Goal: Go to known website: Go to known website

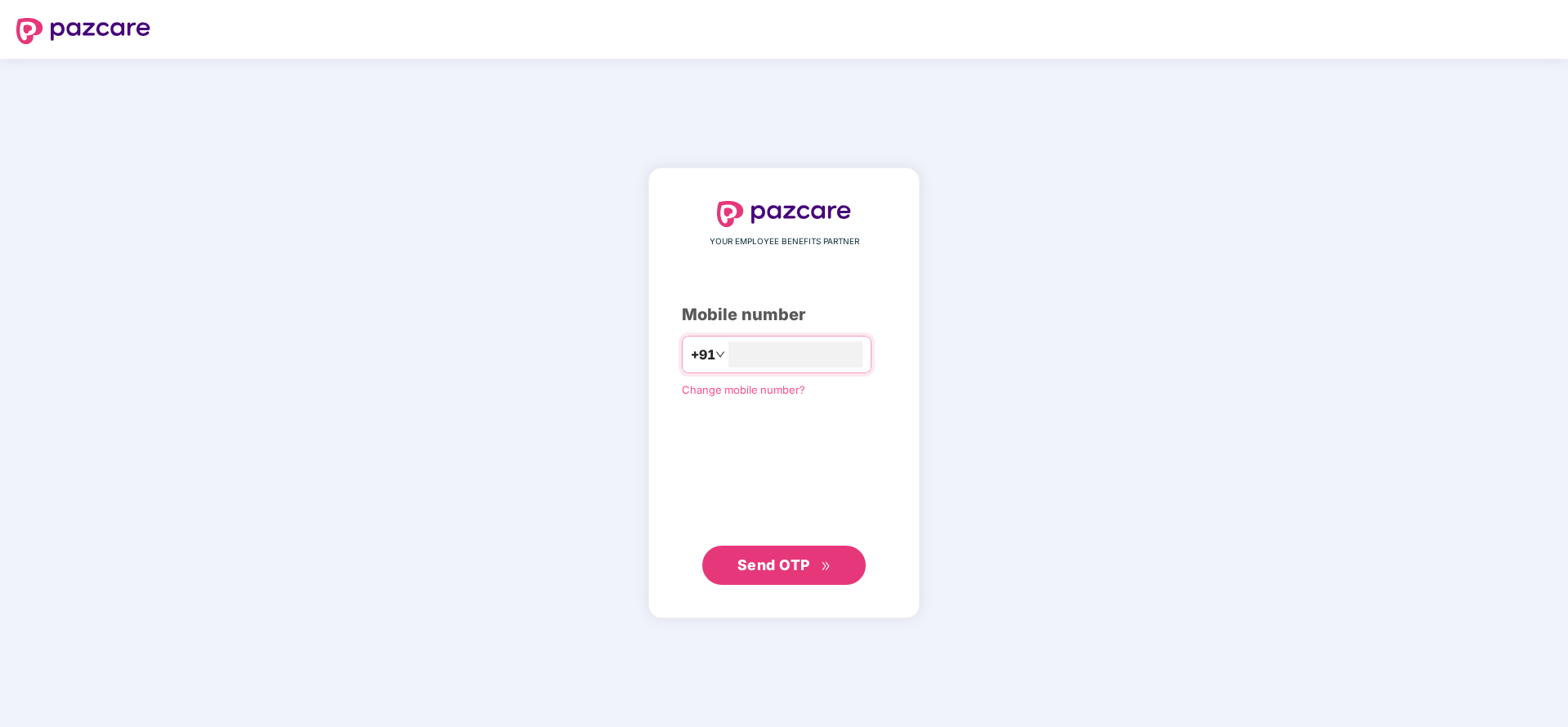
type input "**********"
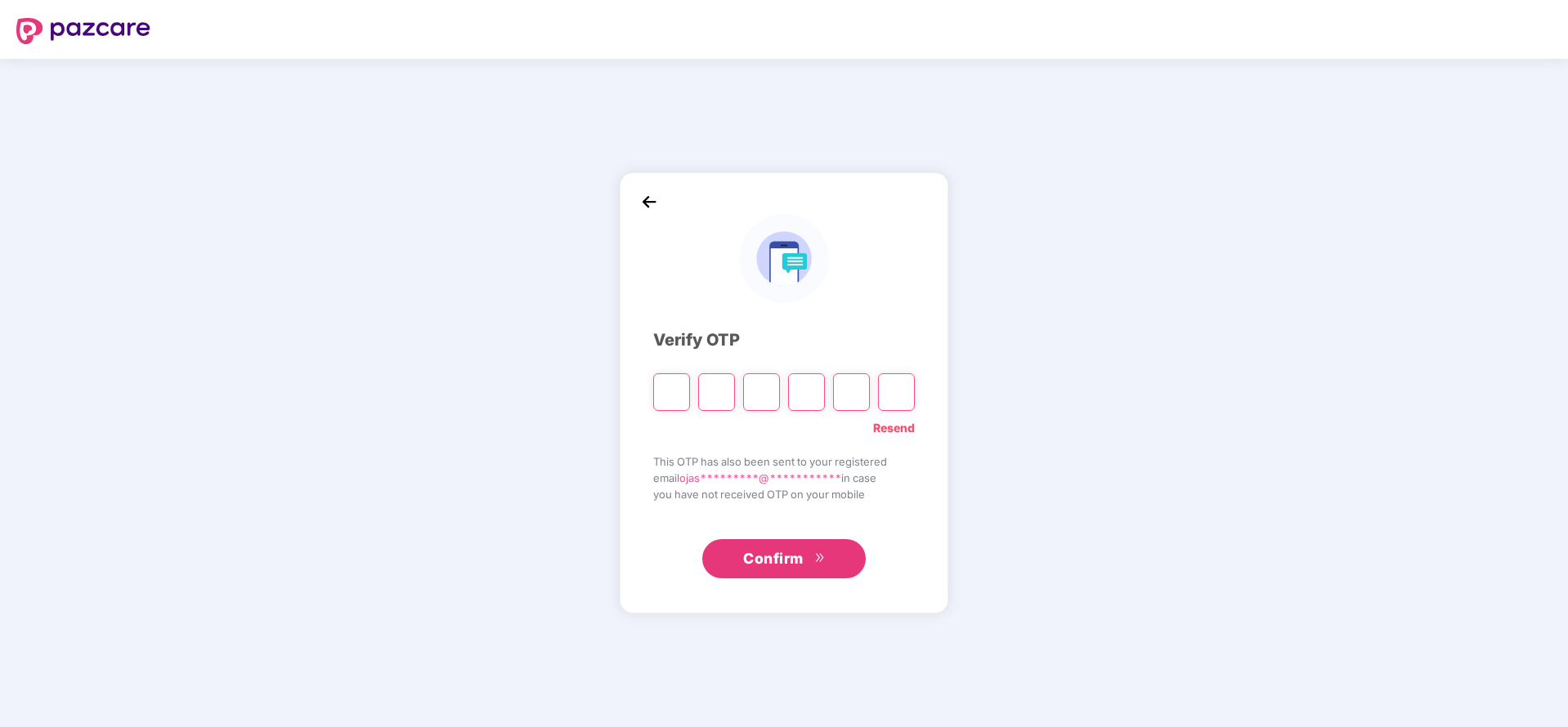
type input "*"
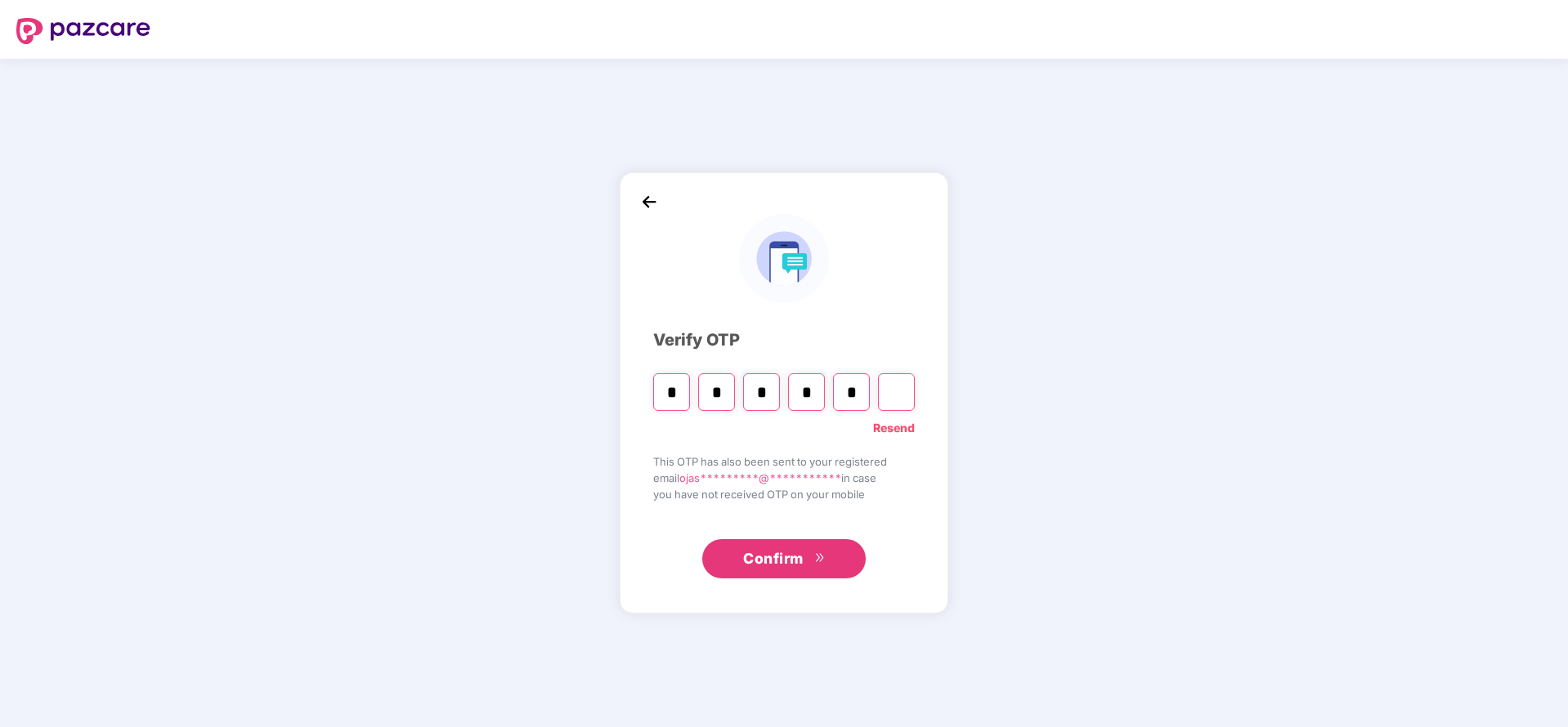
type input "*"
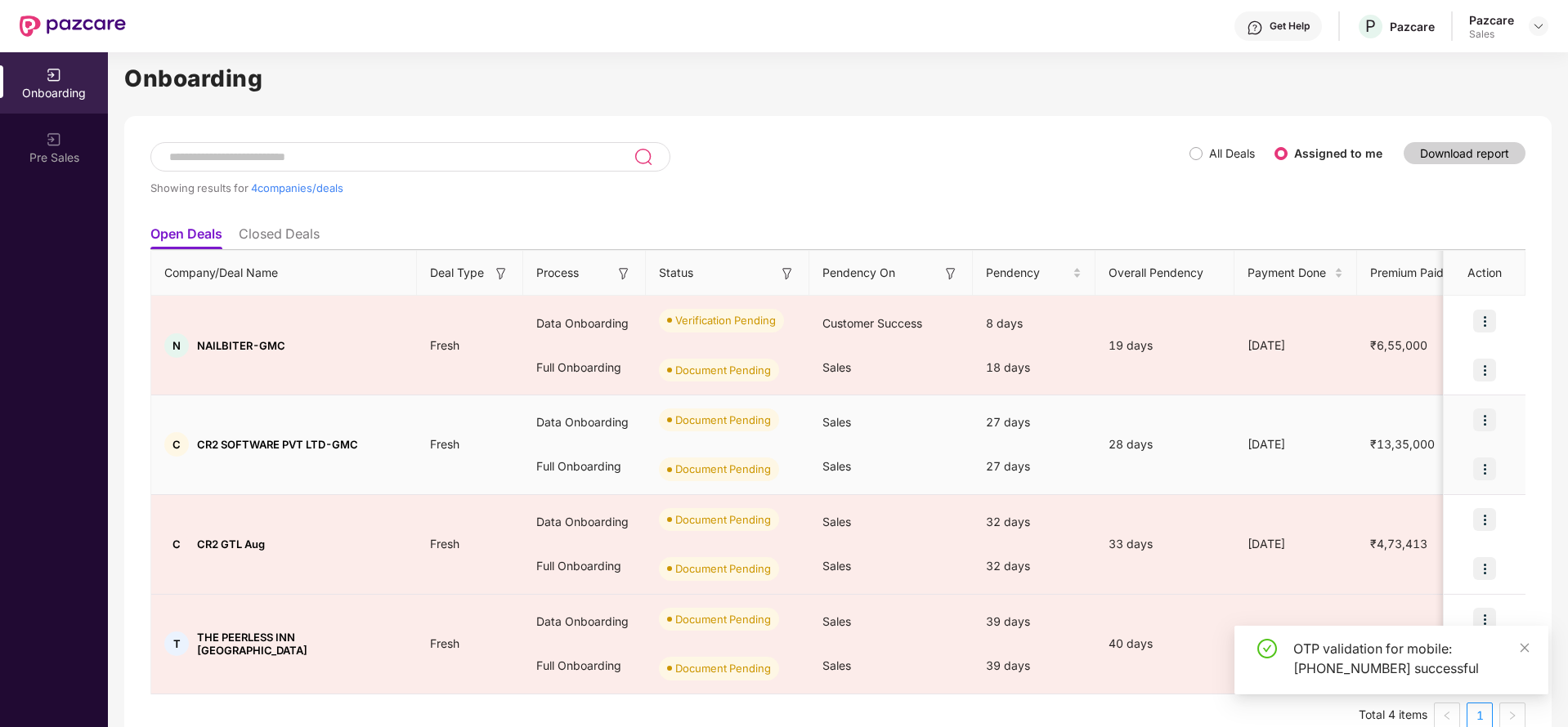
scroll to position [14, 0]
